Goal: Information Seeking & Learning: Learn about a topic

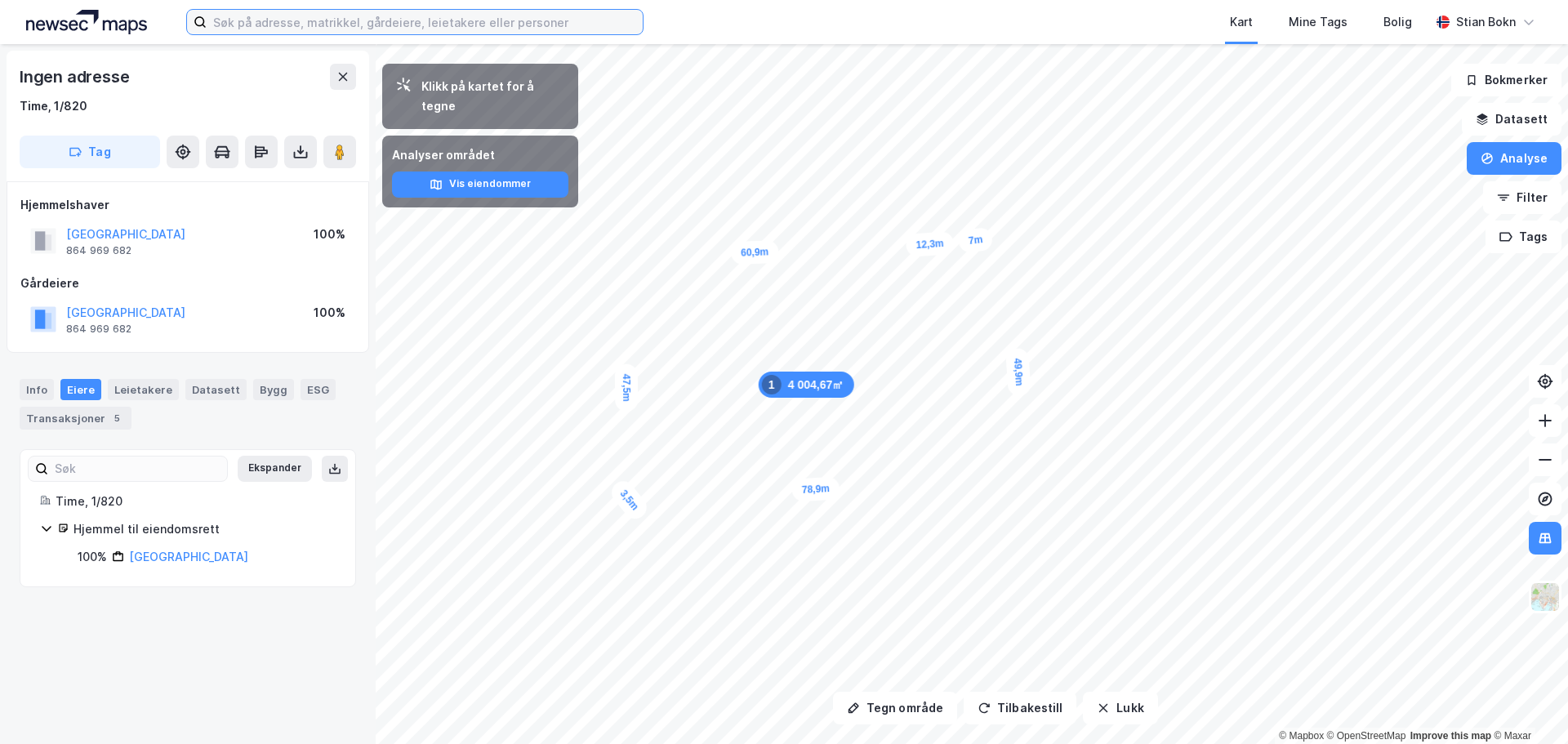
click at [379, 30] on input at bounding box center [425, 22] width 436 height 25
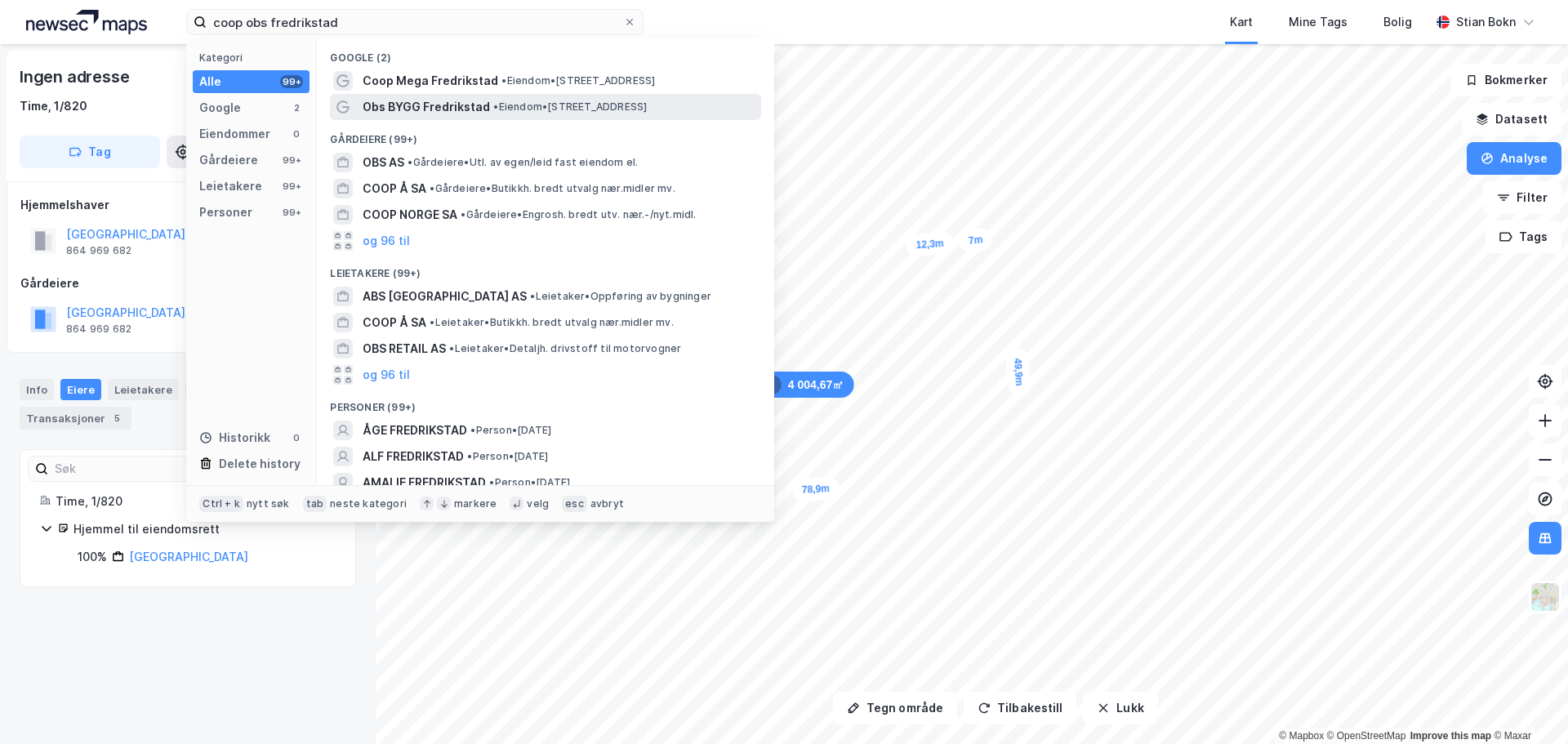
click at [572, 109] on span "• Eiendom • [STREET_ADDRESS]" at bounding box center [570, 107] width 153 height 13
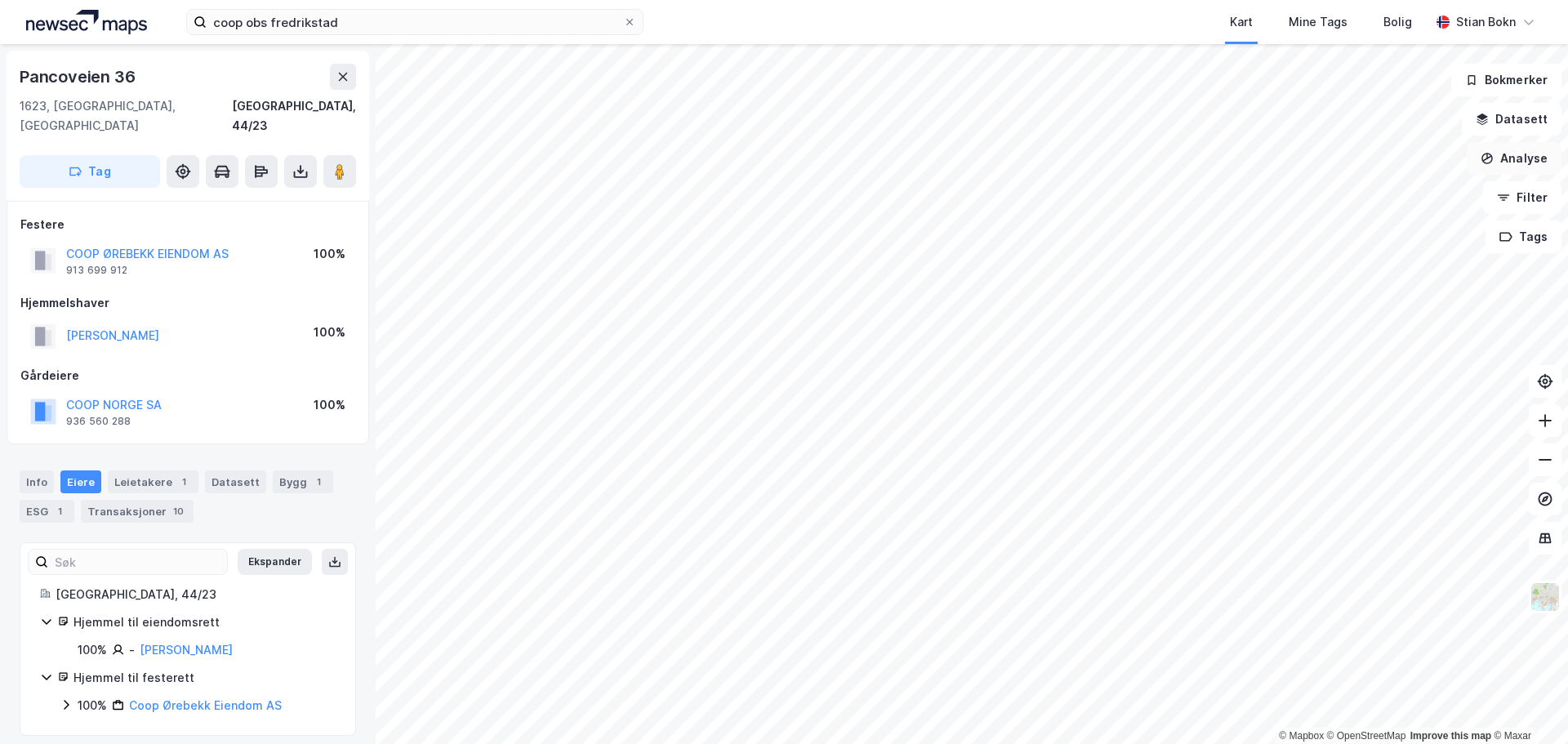
click at [1514, 155] on button "Analyse" at bounding box center [1514, 159] width 95 height 33
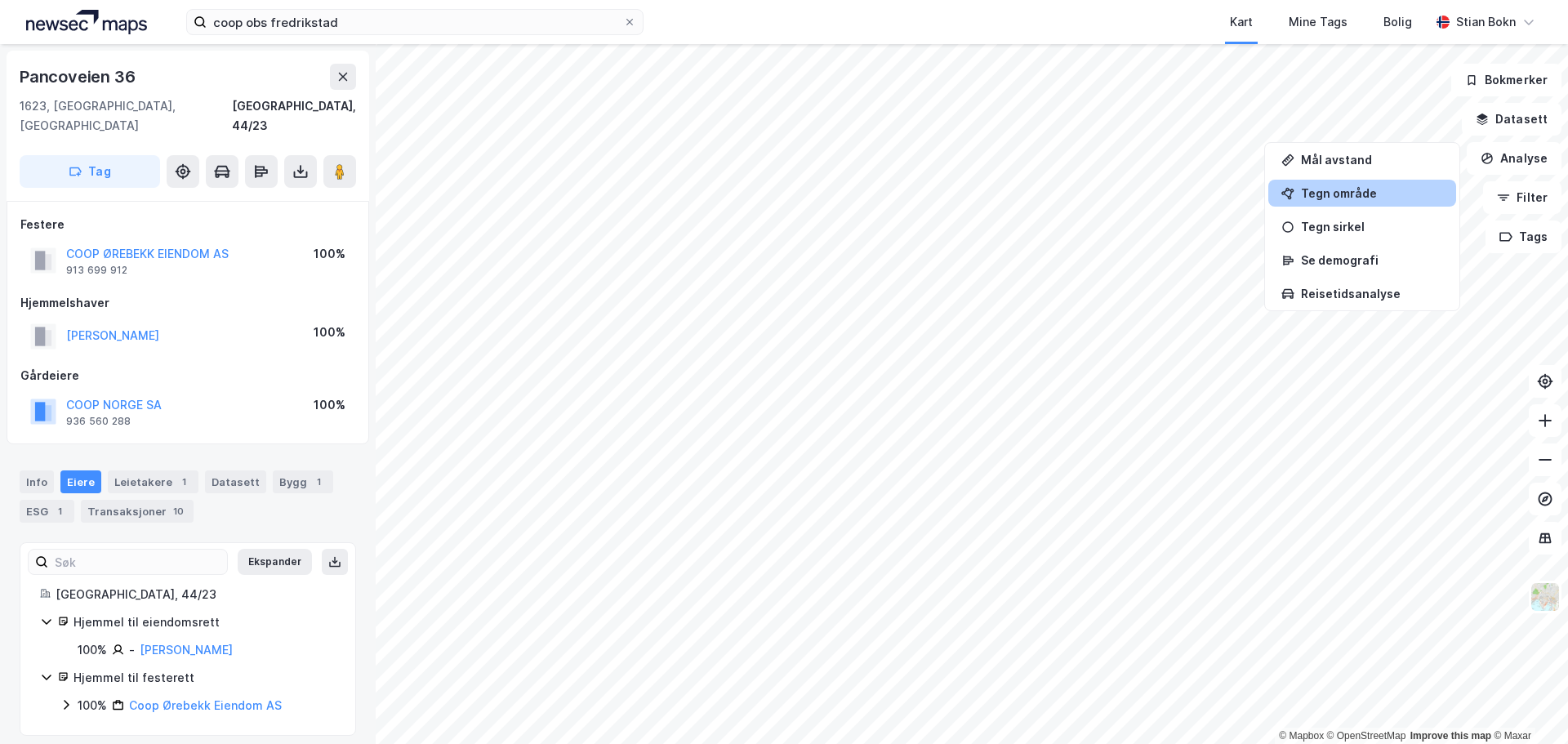
click at [1348, 200] on div "Tegn område" at bounding box center [1361, 193] width 188 height 27
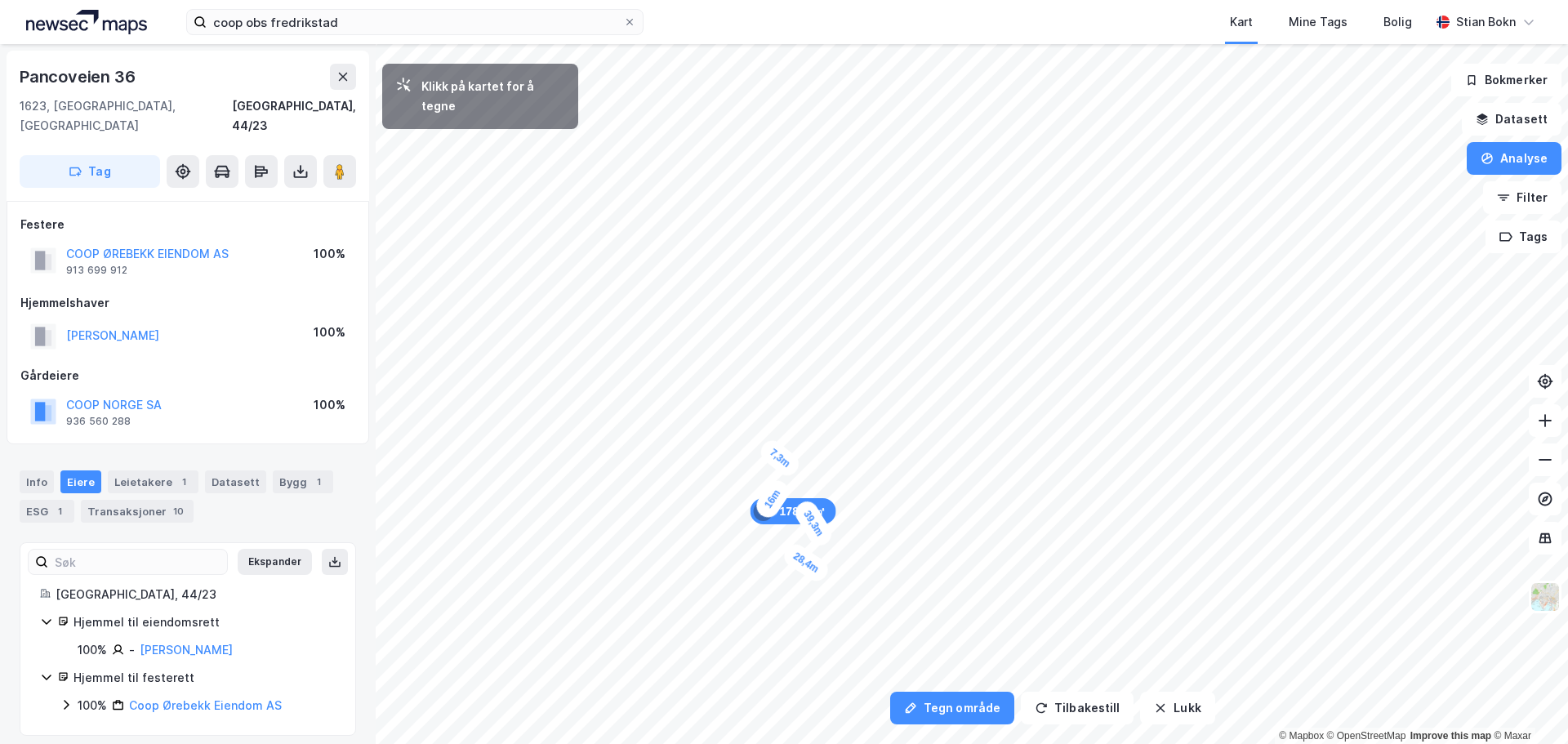
click at [766, 450] on div "7,3m" at bounding box center [780, 458] width 48 height 44
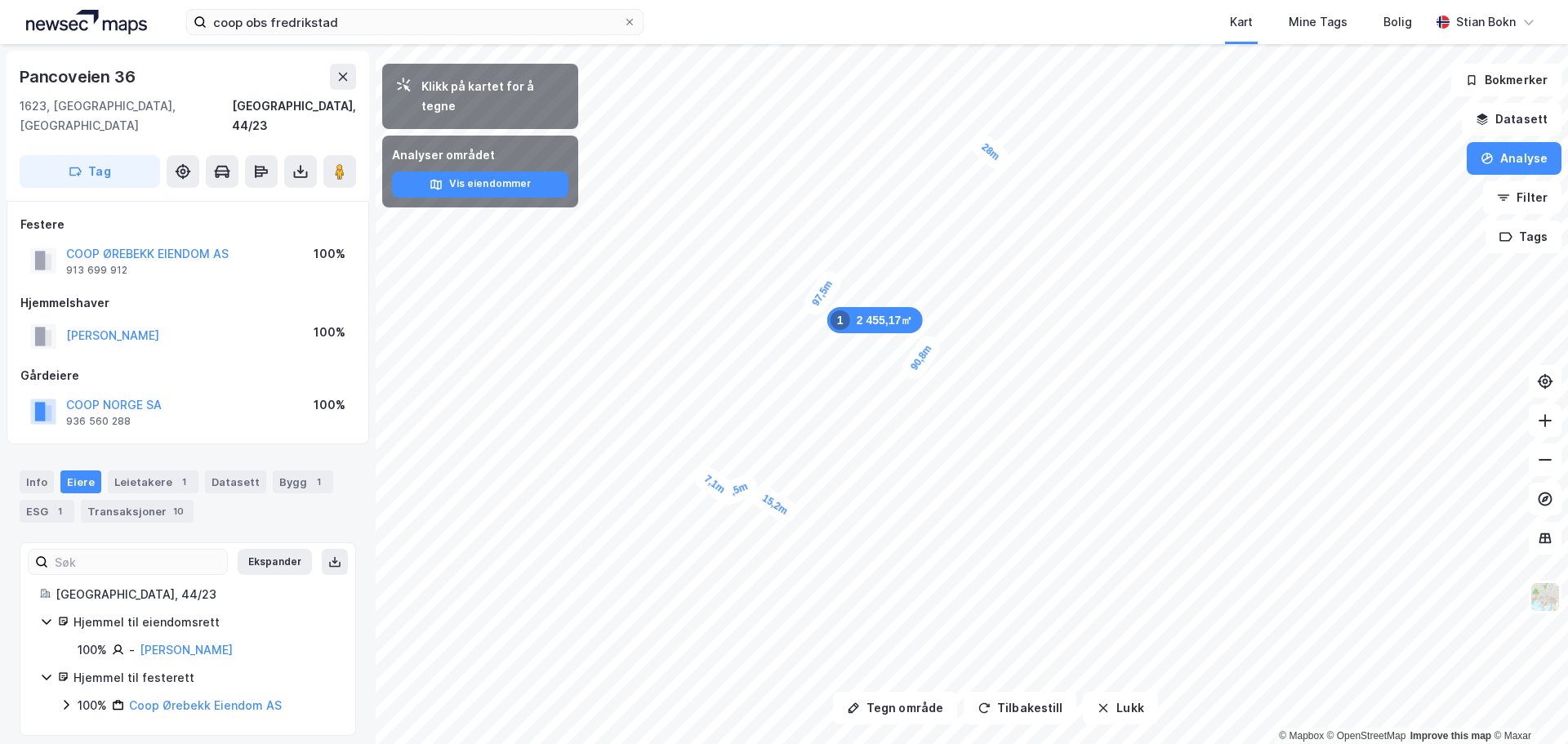
drag, startPoint x: 700, startPoint y: 477, endPoint x: 705, endPoint y: 468, distance: 10.3
click at [1026, 718] on button "Tilbakestill" at bounding box center [1019, 708] width 113 height 33
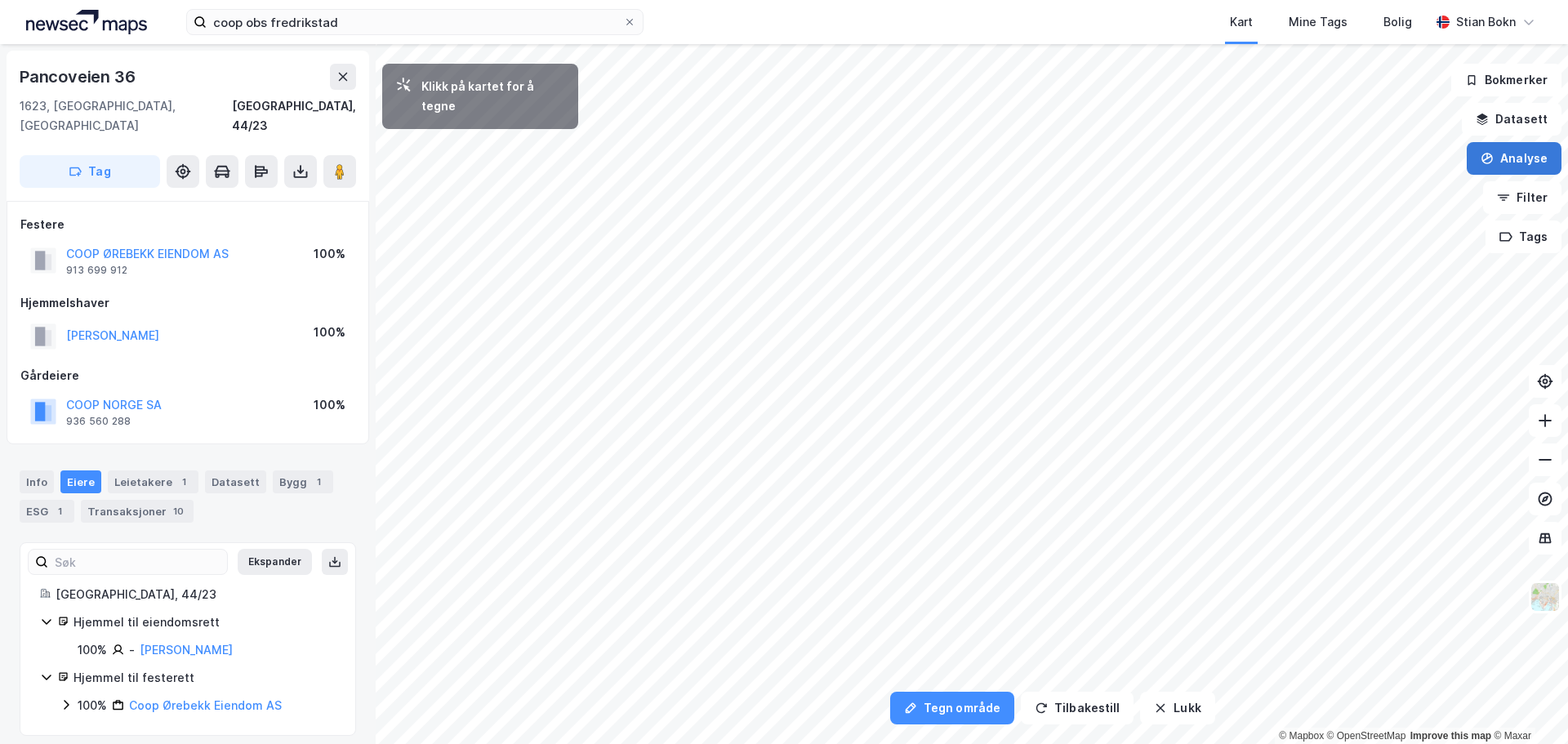
click at [1525, 154] on button "Analyse" at bounding box center [1514, 159] width 95 height 33
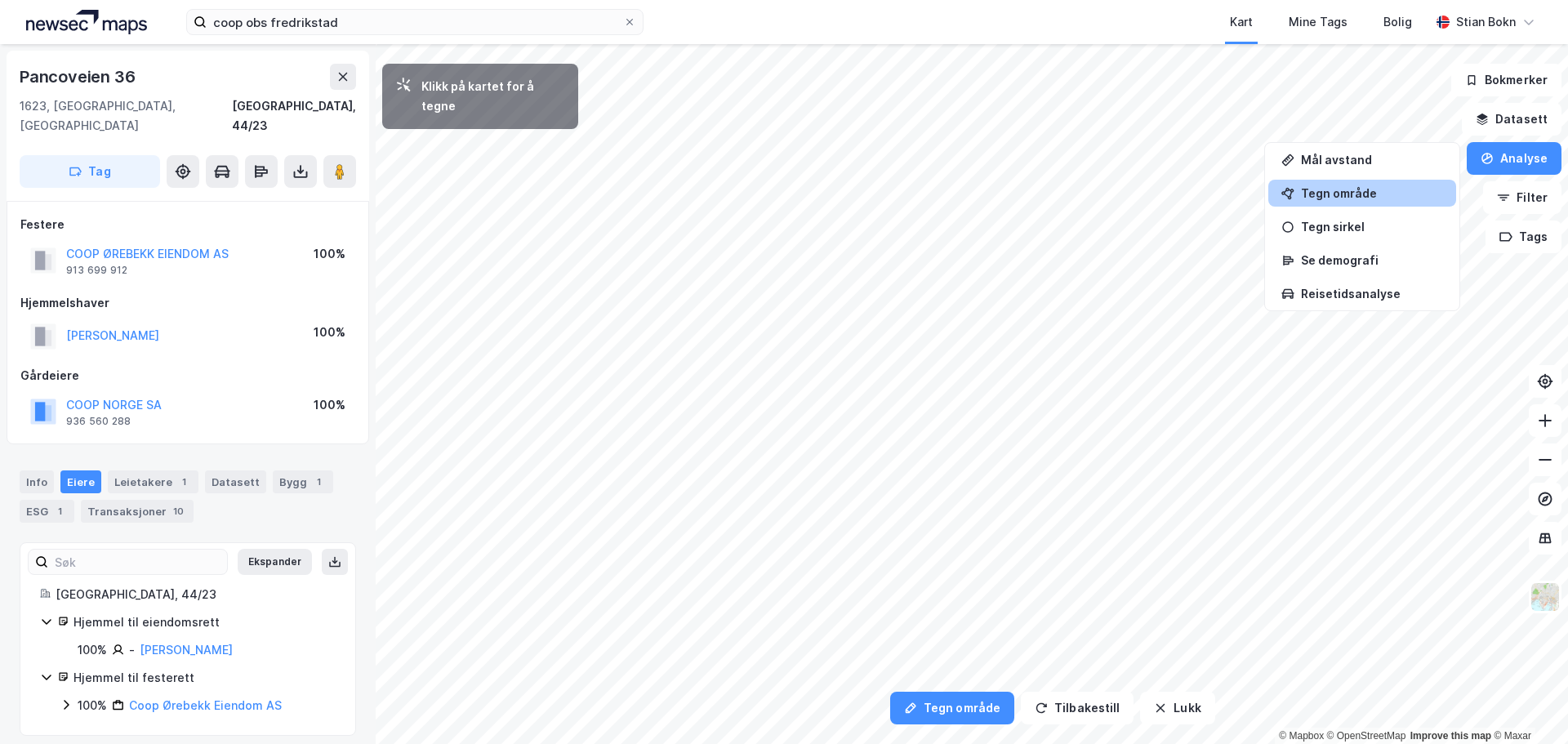
click at [1349, 196] on div "Tegn område" at bounding box center [1371, 193] width 142 height 14
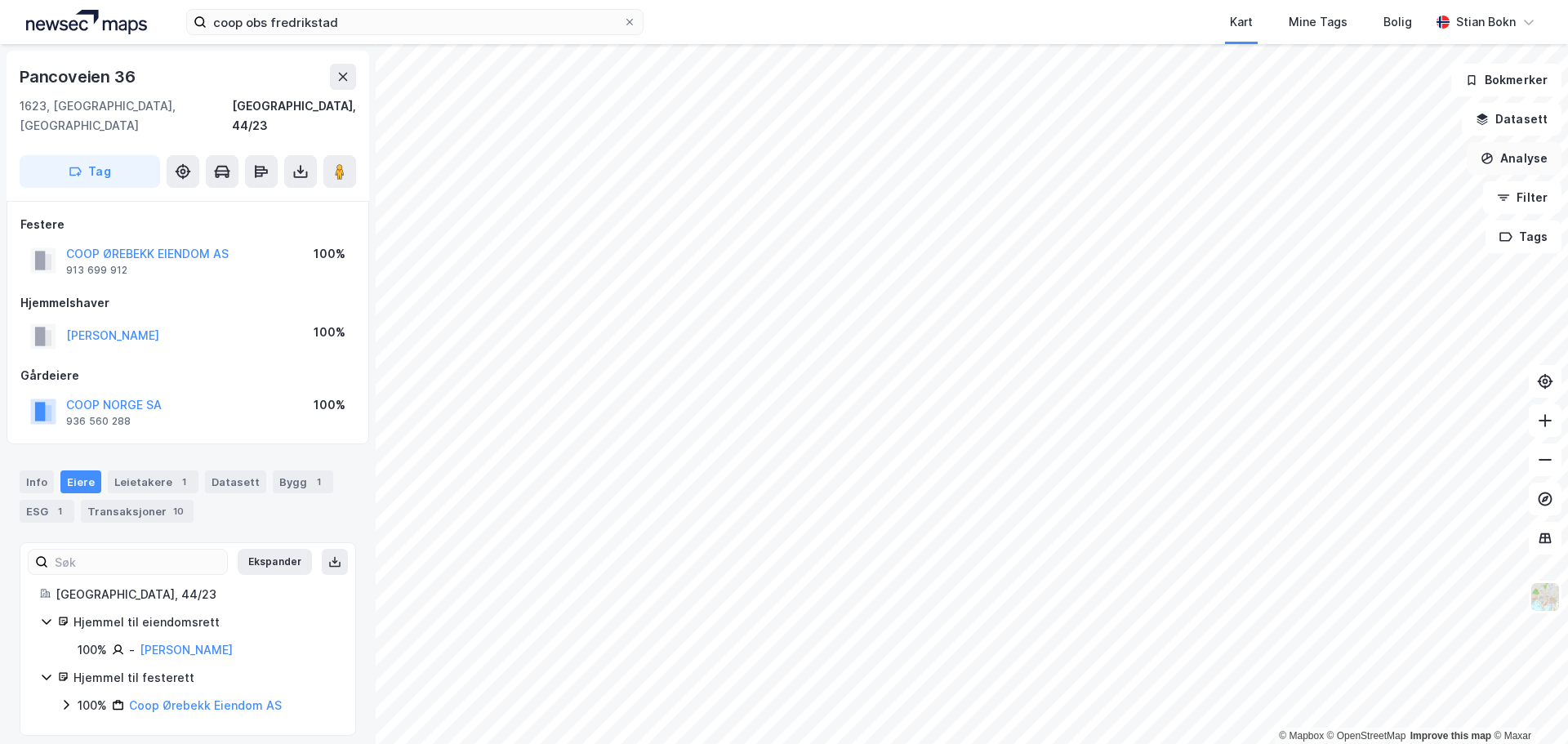
click at [1545, 156] on button "Analyse" at bounding box center [1514, 159] width 95 height 33
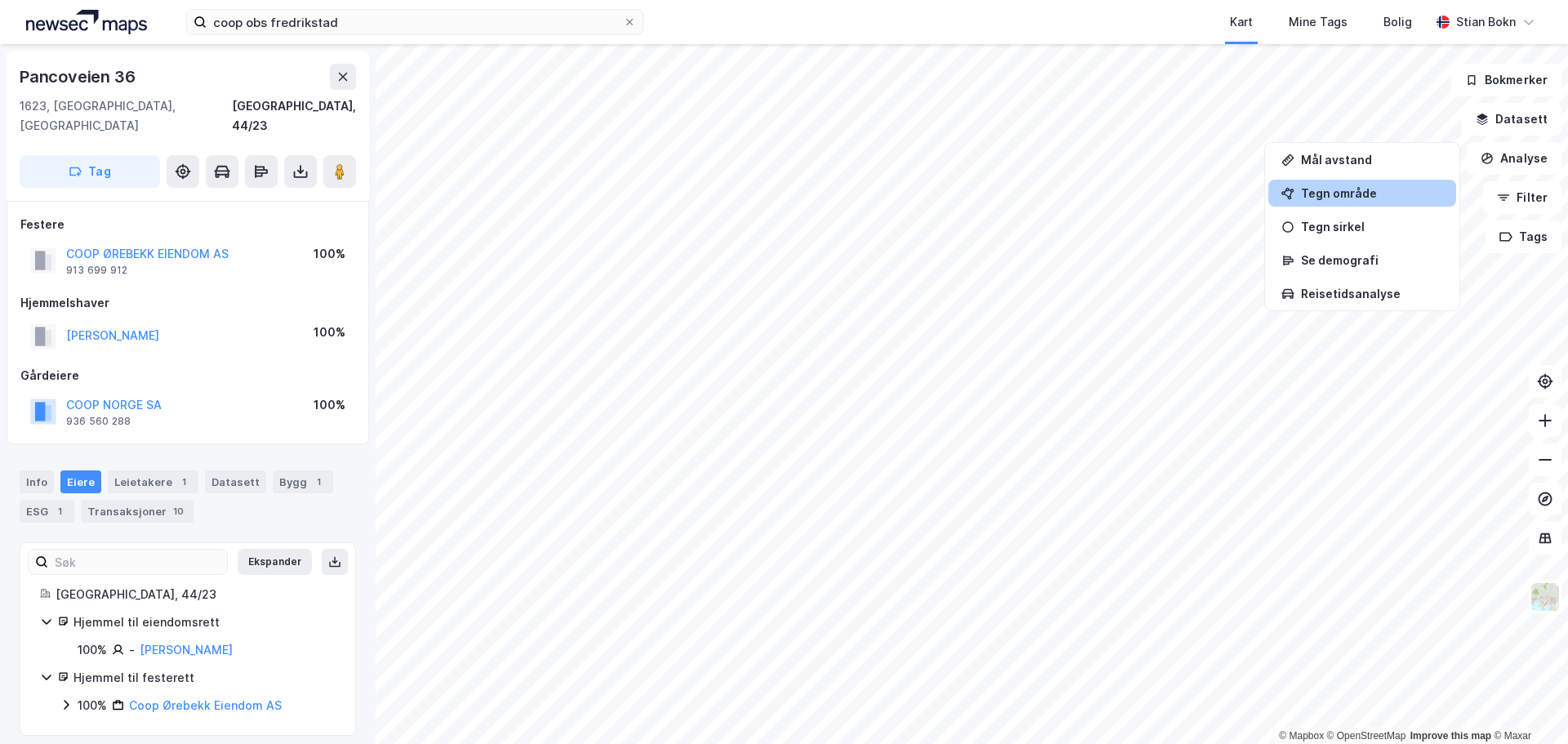
click at [1345, 196] on div "Tegn område" at bounding box center [1371, 193] width 142 height 14
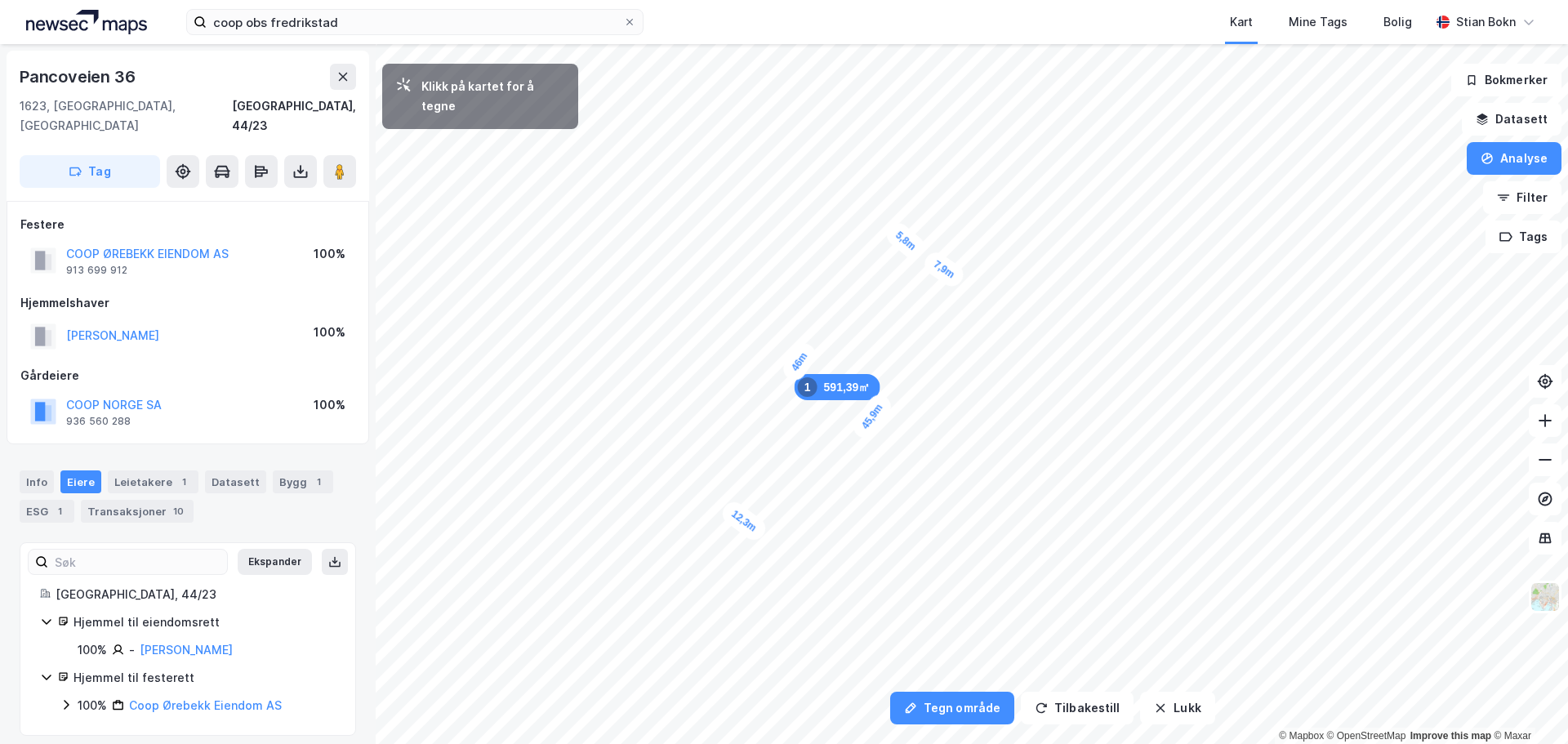
click at [923, 251] on div "5,8m" at bounding box center [905, 241] width 47 height 44
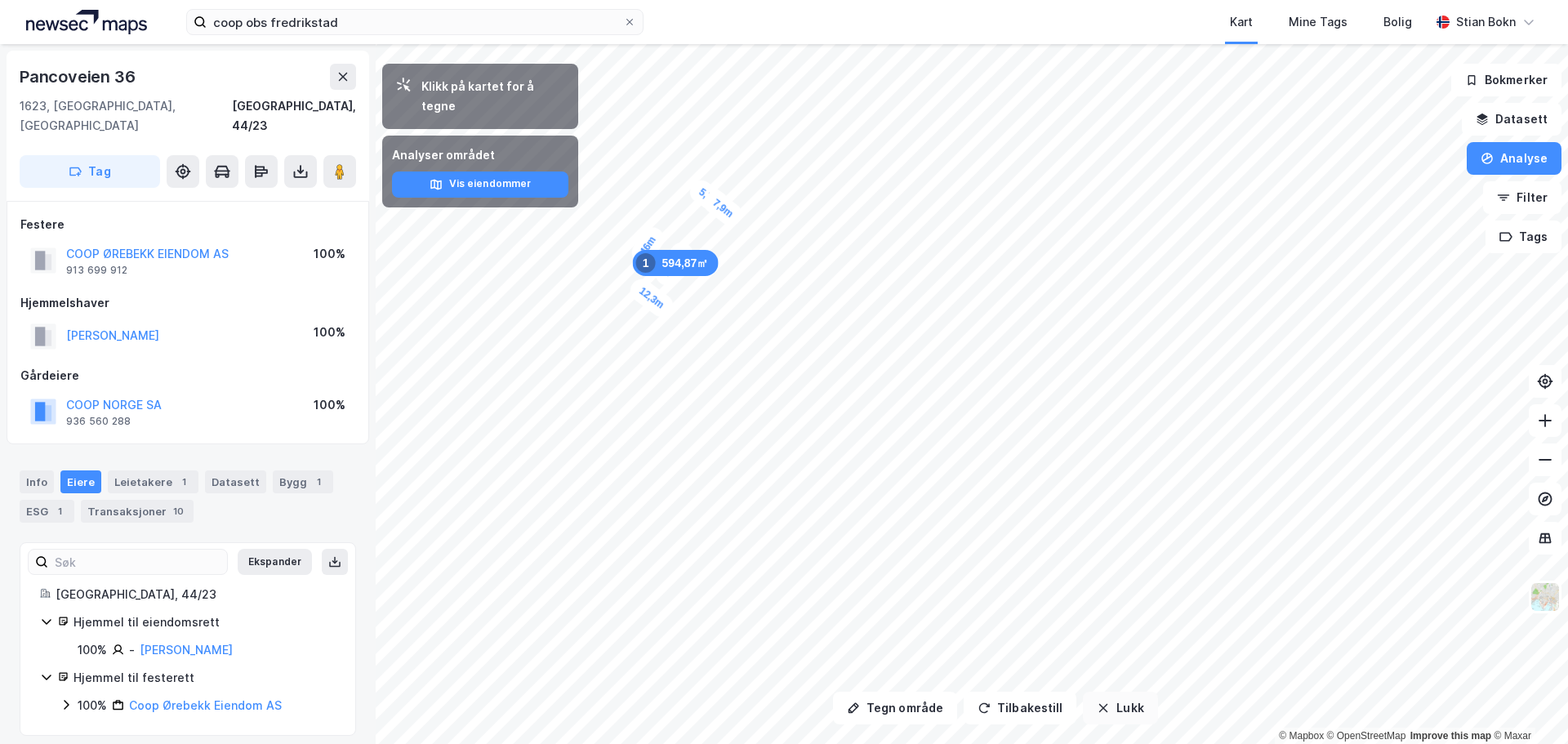
click at [1114, 702] on button "Lukk" at bounding box center [1119, 708] width 74 height 33
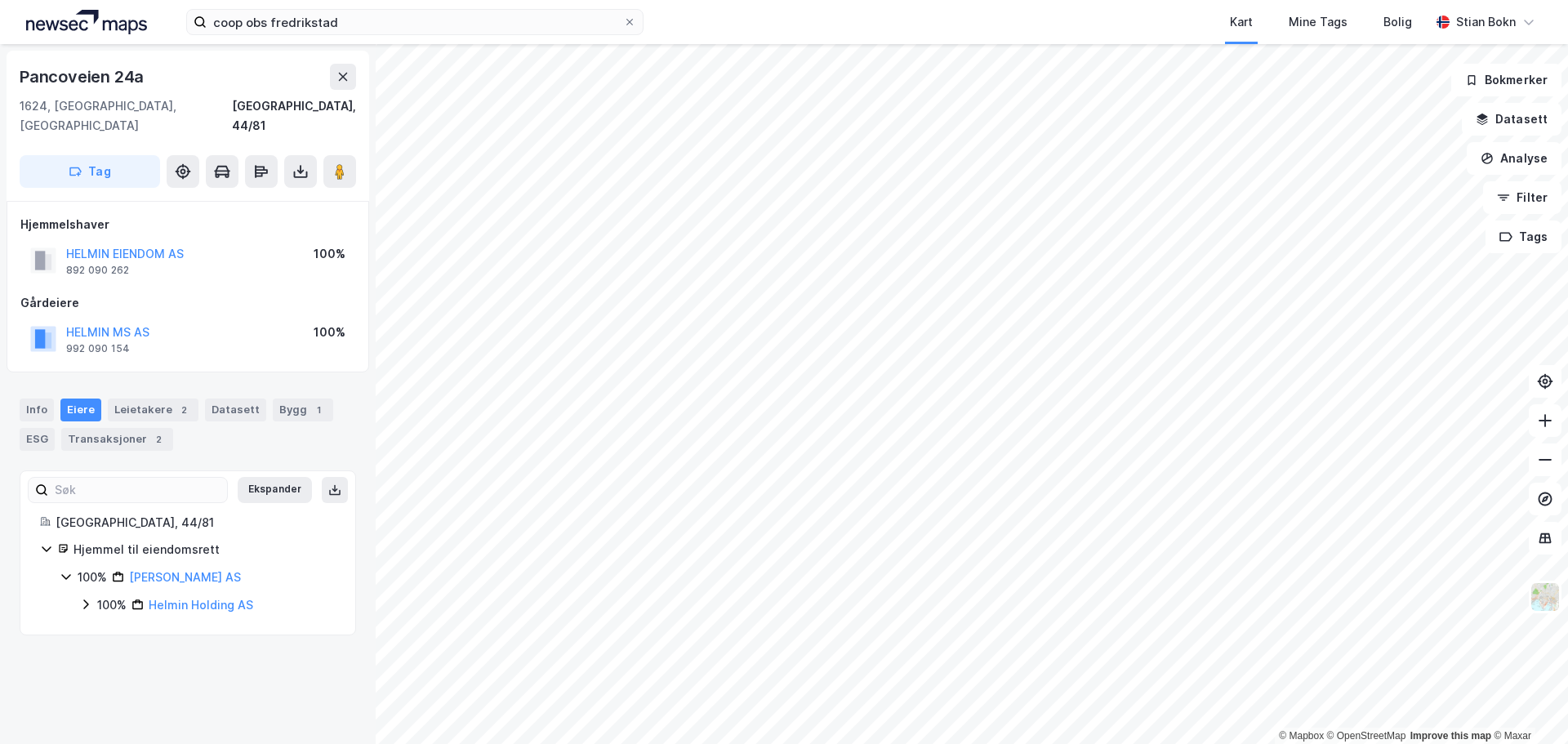
click at [82, 598] on icon at bounding box center [86, 604] width 13 height 13
click at [107, 625] on icon at bounding box center [105, 632] width 13 height 13
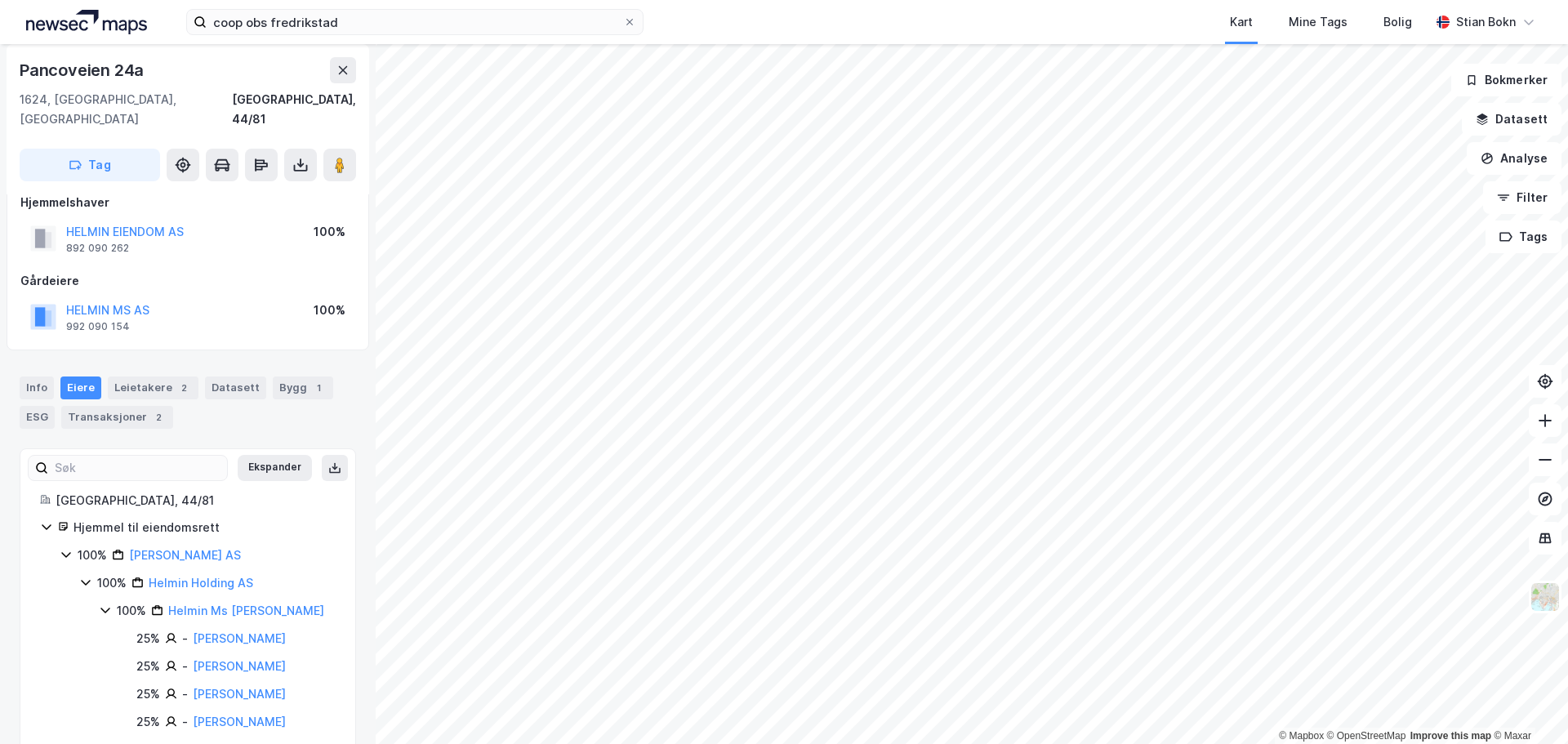
scroll to position [30, 0]
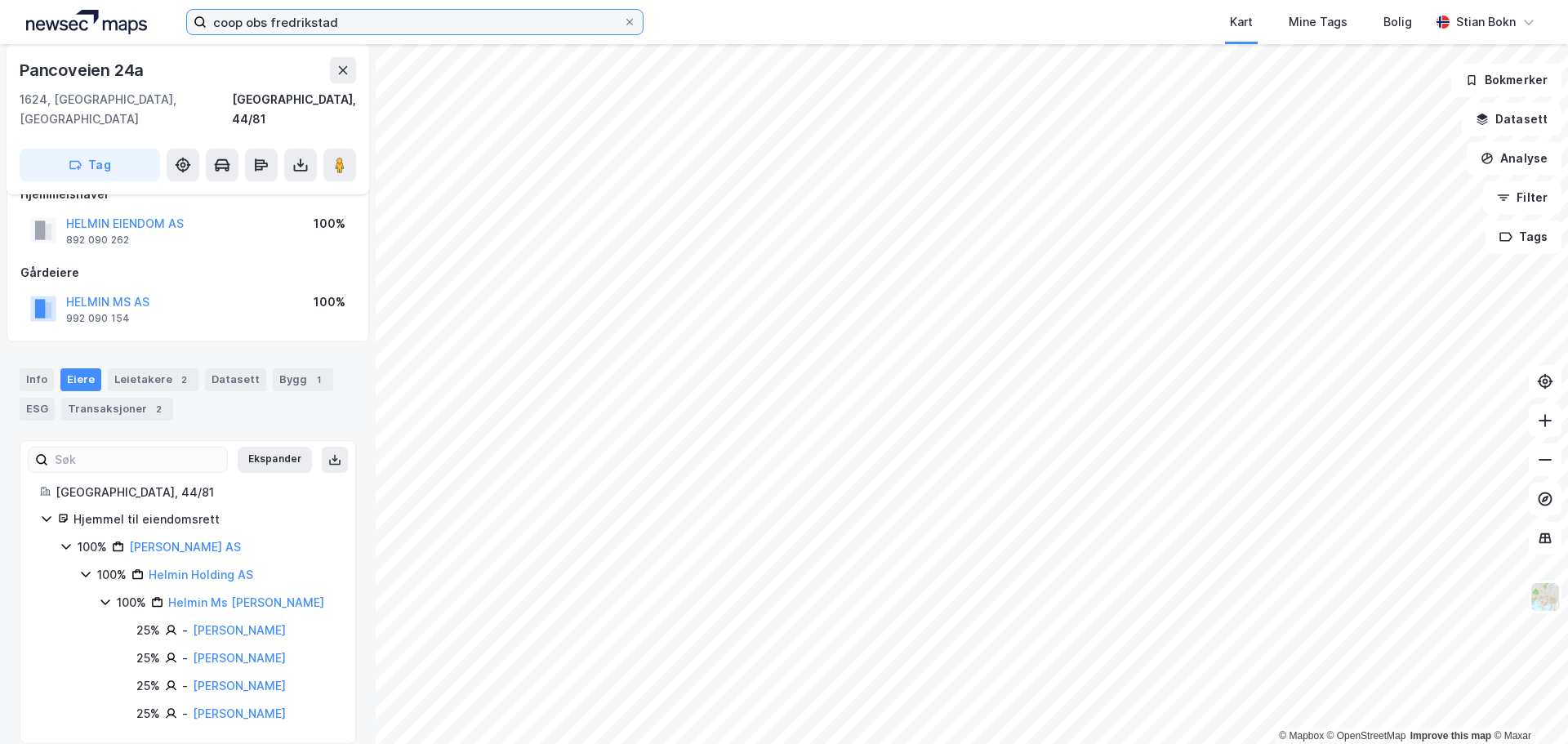
click at [336, 23] on input "coop obs fredrikstad" at bounding box center [415, 22] width 416 height 25
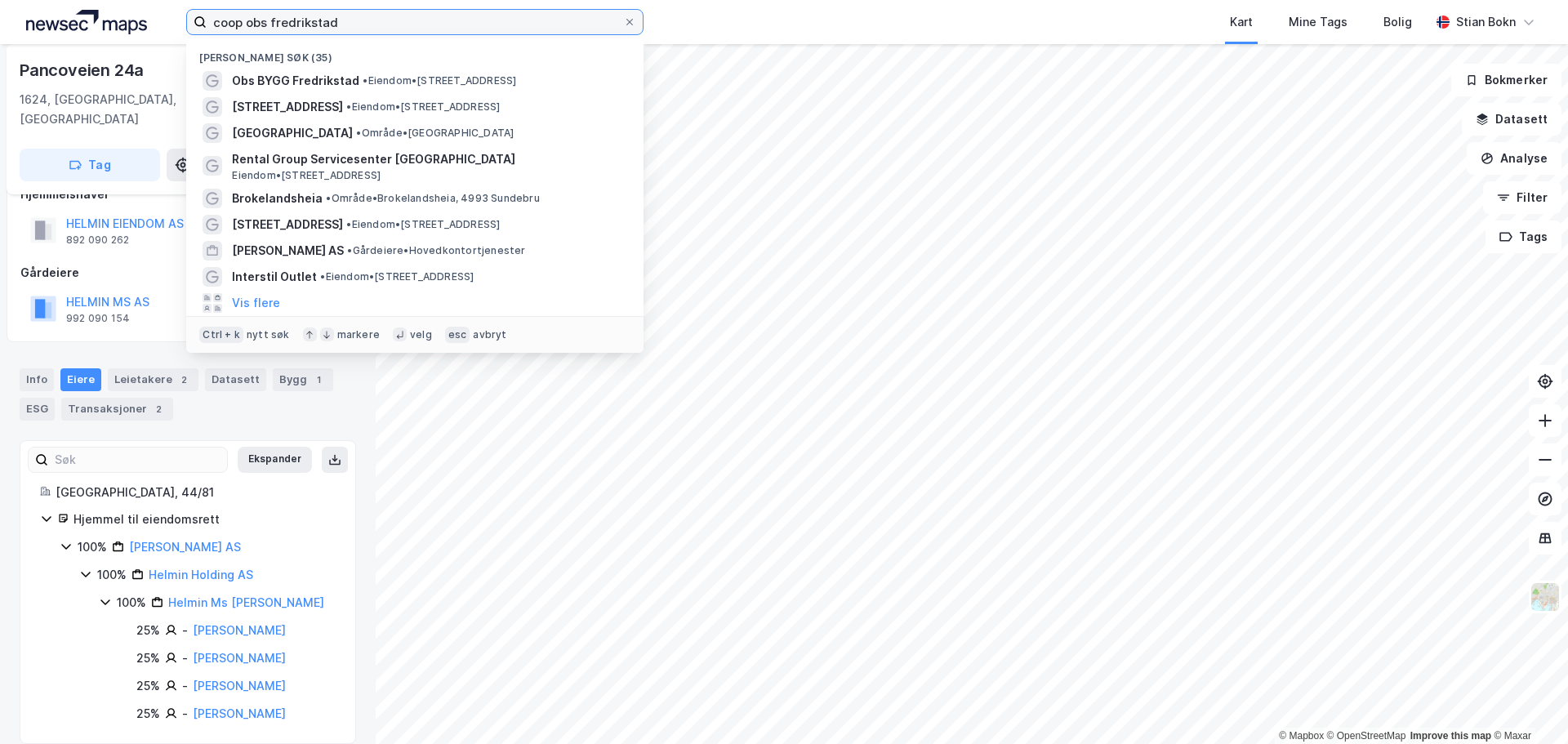
click at [336, 23] on input "coop obs fredrikstad" at bounding box center [415, 22] width 416 height 25
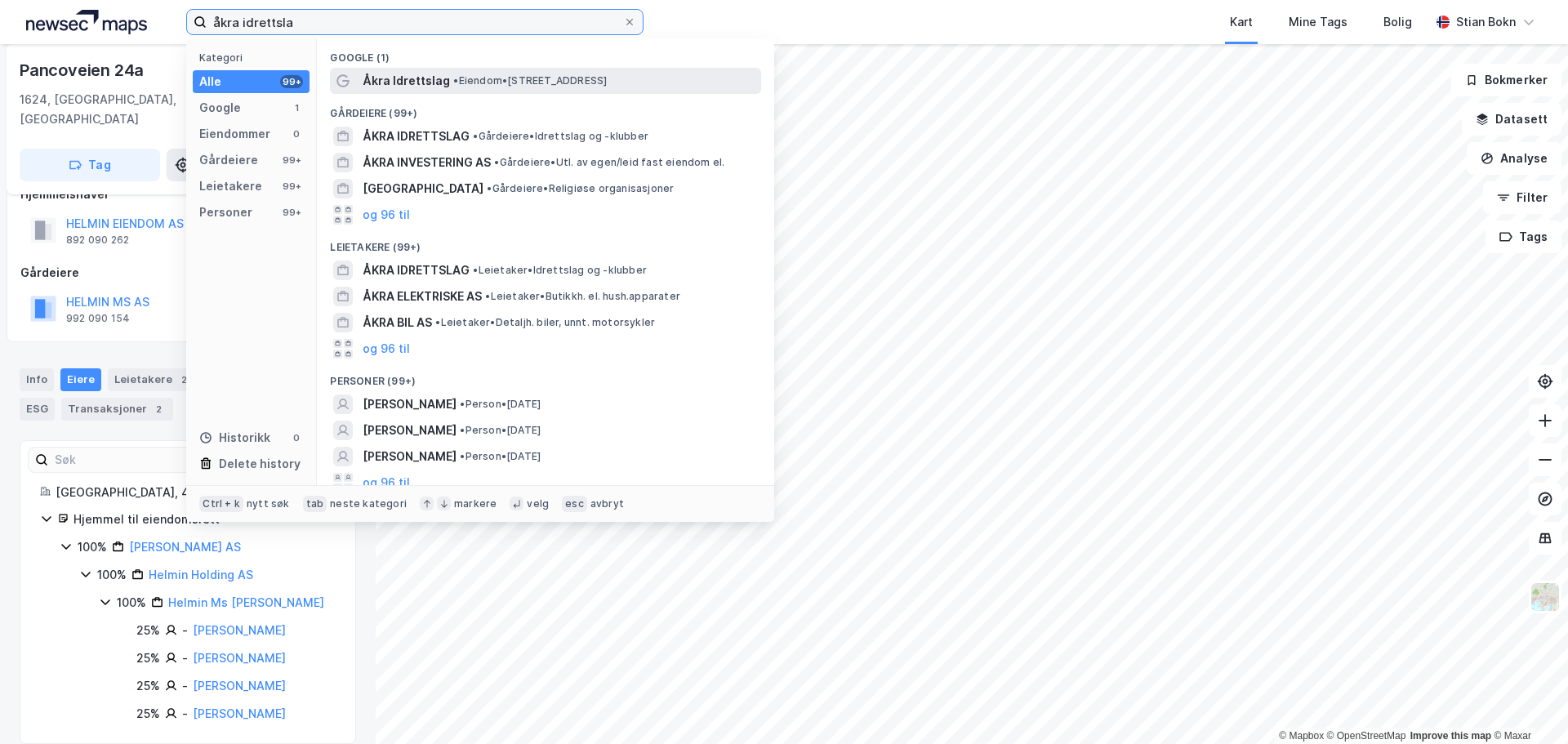
type input "åkra idrettsla"
click at [469, 79] on span "• Eiendom • [STREET_ADDRESS]" at bounding box center [530, 81] width 153 height 13
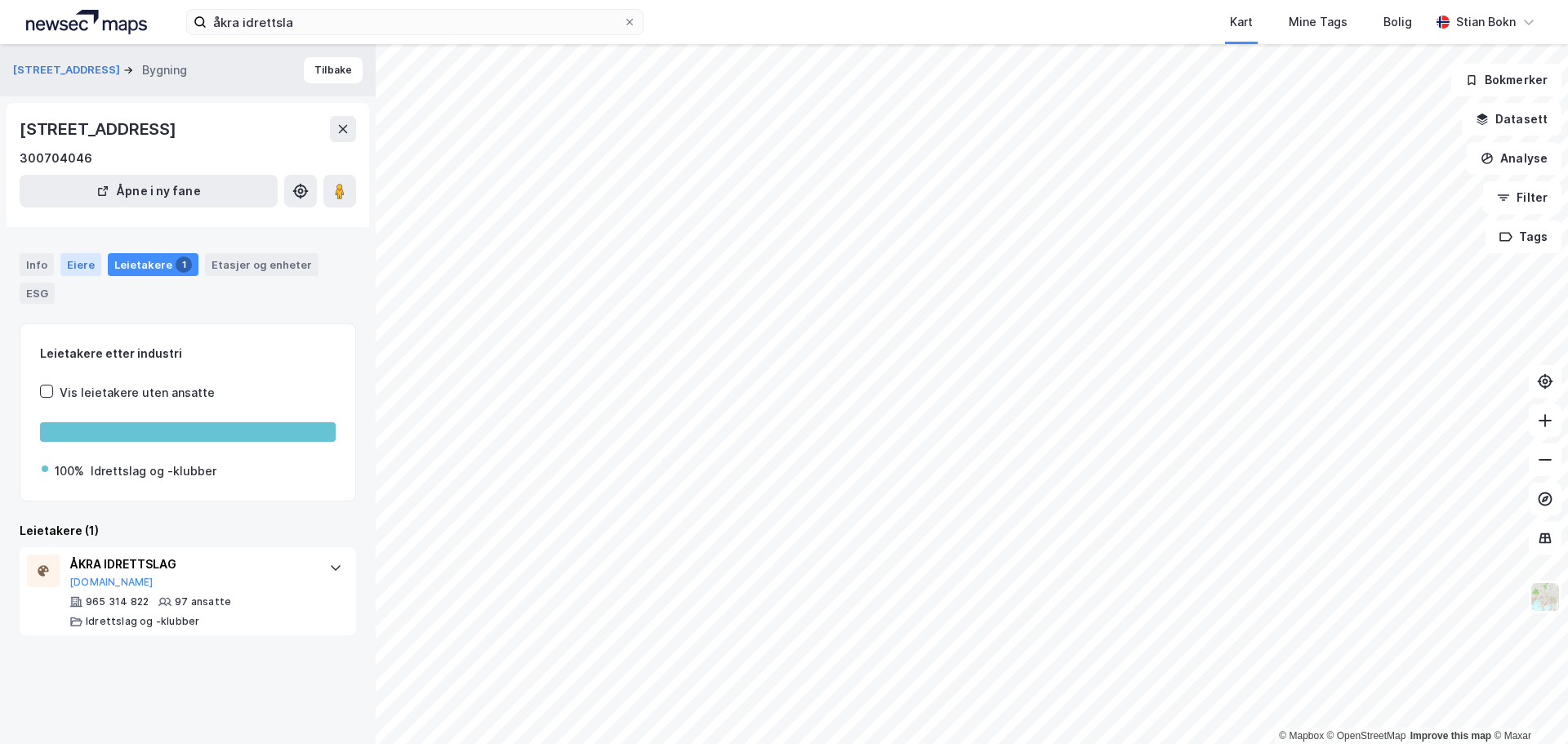
click at [81, 264] on div "Eiere" at bounding box center [81, 265] width 41 height 23
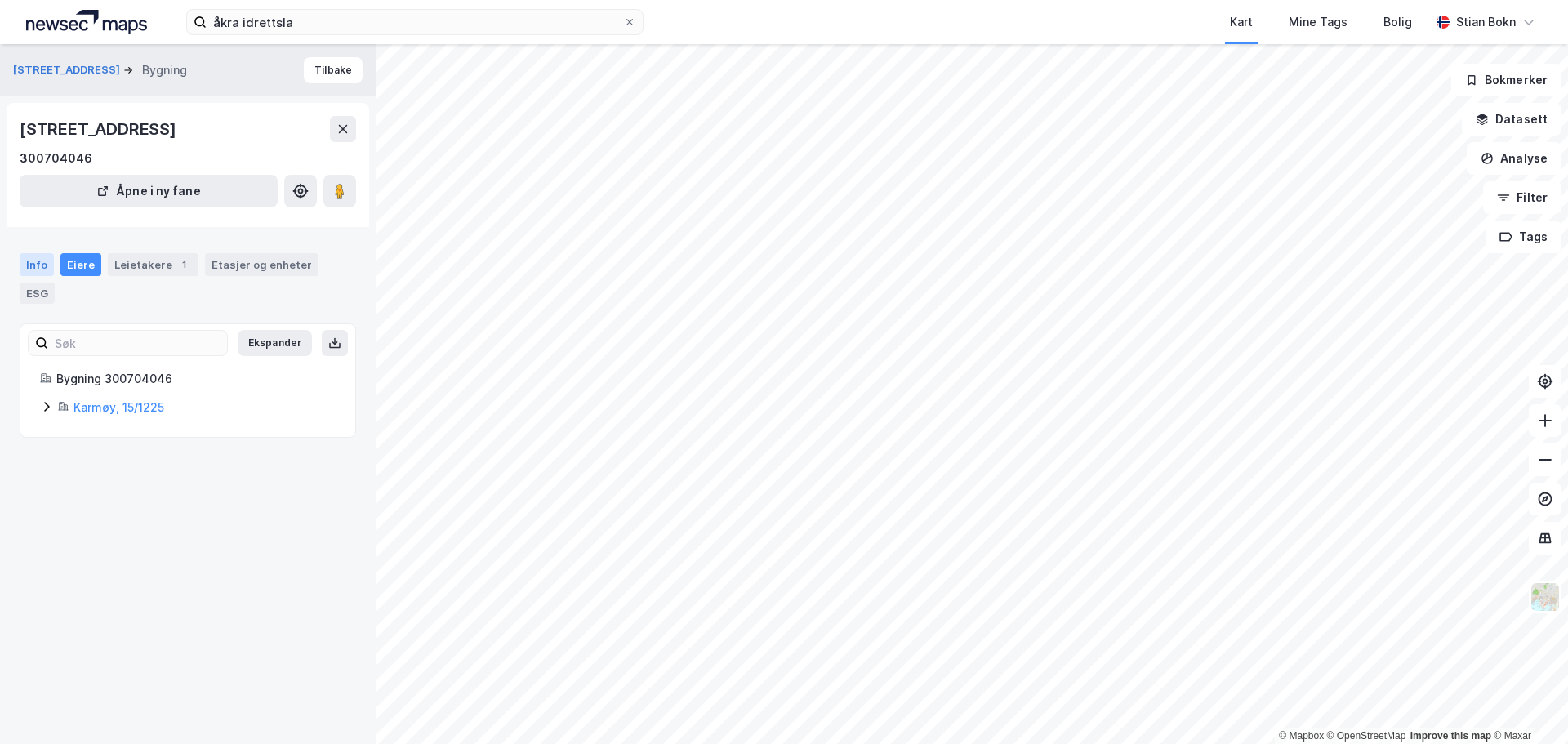
click at [40, 269] on div "Info" at bounding box center [37, 265] width 35 height 23
